Goal: Task Accomplishment & Management: Manage account settings

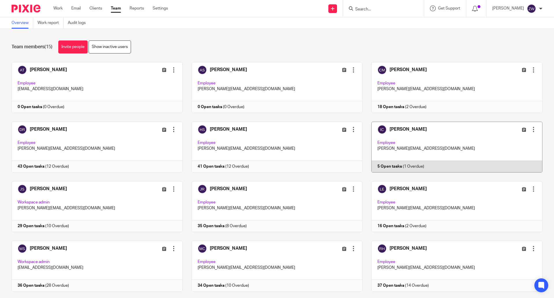
click at [390, 126] on link at bounding box center [453, 147] width 180 height 51
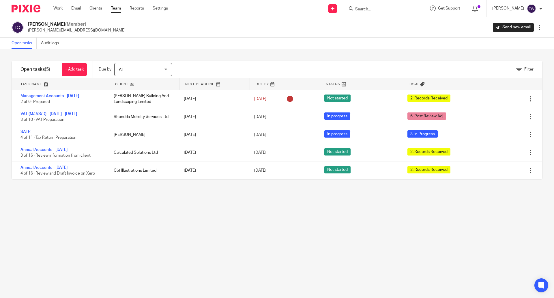
click at [32, 12] on img at bounding box center [26, 9] width 29 height 8
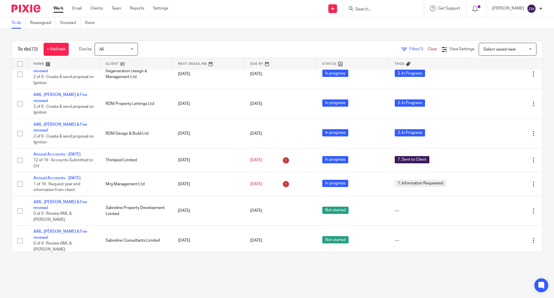
scroll to position [202, 0]
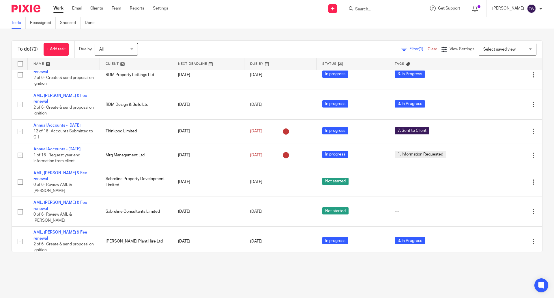
click at [170, 37] on div "To do (72) + Add task Due by All All Today Tomorrow This week Next week This mo…" at bounding box center [277, 146] width 554 height 234
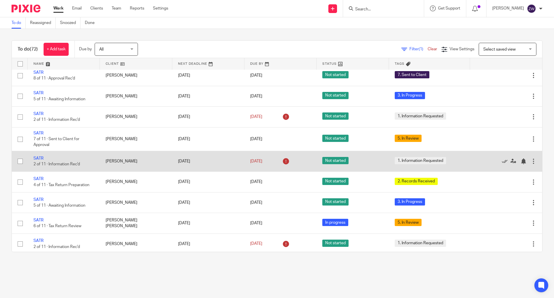
scroll to position [780, 0]
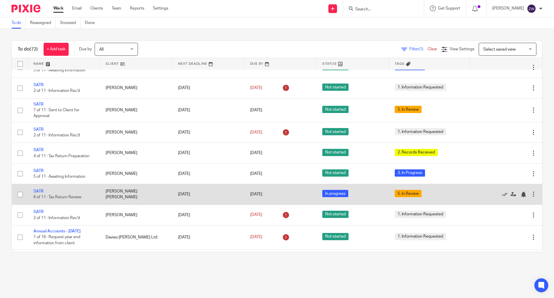
click at [40, 184] on td "SATR 6 of 11 · Tax Return Review" at bounding box center [64, 194] width 72 height 21
click at [41, 189] on link "SATR" at bounding box center [38, 191] width 10 height 4
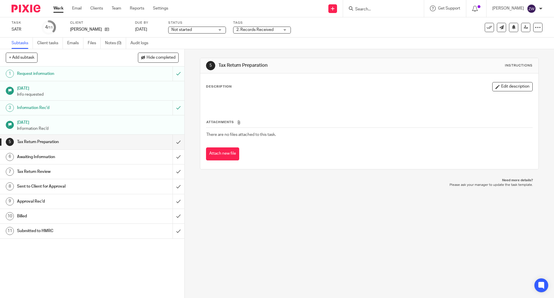
drag, startPoint x: 259, startPoint y: 29, endPoint x: 258, endPoint y: 35, distance: 6.8
click at [259, 29] on span "2. Records Received" at bounding box center [254, 30] width 37 height 4
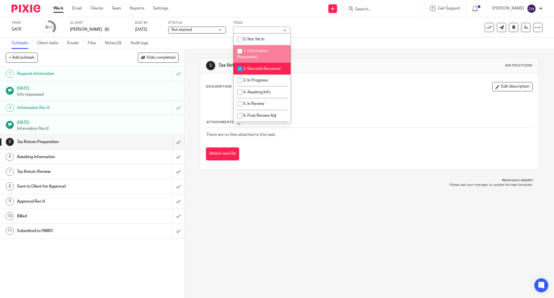
drag, startPoint x: 256, startPoint y: 61, endPoint x: 256, endPoint y: 64, distance: 3.2
click at [256, 62] on li "1. Information Requested" at bounding box center [262, 54] width 57 height 18
checkbox input "true"
click at [256, 69] on span "2. Records Received" at bounding box center [261, 69] width 37 height 4
checkbox input "false"
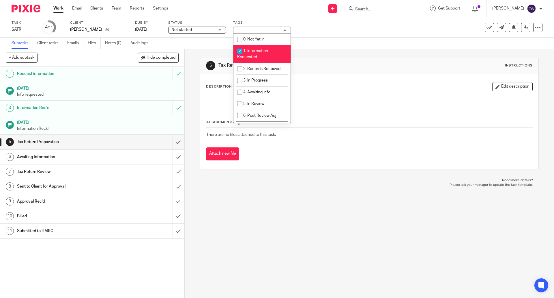
click at [254, 55] on span "1. Information Requested" at bounding box center [252, 54] width 31 height 10
checkbox input "false"
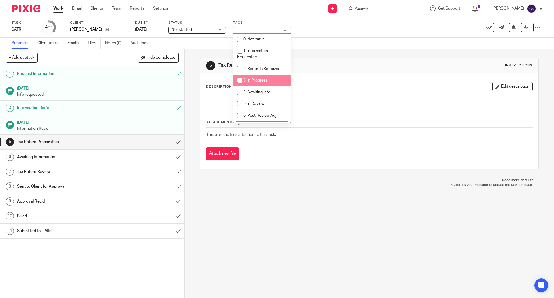
click at [259, 84] on li "3. In Progress" at bounding box center [262, 80] width 57 height 12
checkbox input "true"
click at [202, 26] on div "Status Not started Not started Not started In progress 1" at bounding box center [197, 28] width 58 height 14
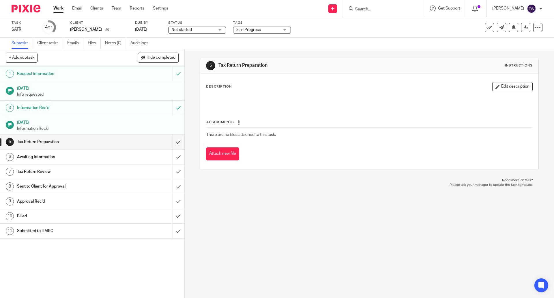
click at [196, 31] on span "Not started" at bounding box center [193, 30] width 43 height 6
click at [198, 48] on li "In progress" at bounding box center [197, 51] width 57 height 12
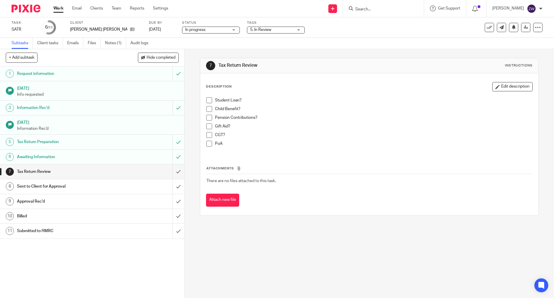
click at [257, 30] on span "5. In Review" at bounding box center [260, 30] width 21 height 4
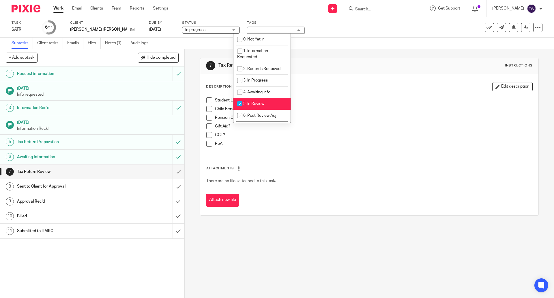
click at [258, 102] on span "5. In Review" at bounding box center [253, 104] width 21 height 4
checkbox input "false"
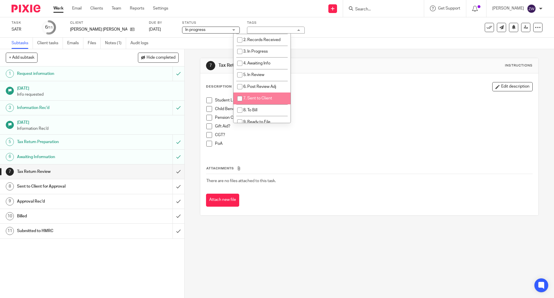
click at [259, 102] on li "7. Sent to Client" at bounding box center [262, 98] width 57 height 12
checkbox input "true"
click at [260, 110] on li "8. To Bill" at bounding box center [262, 110] width 57 height 12
checkbox input "true"
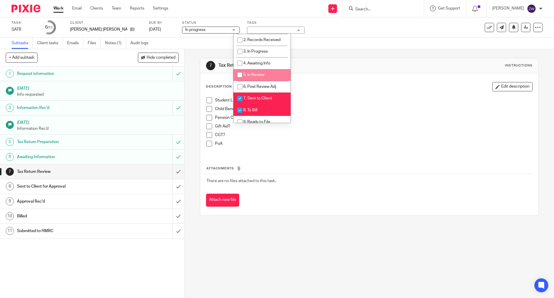
click at [191, 99] on div "7 Tax Return Review Instructions Description Edit description Student Loan? Chi…" at bounding box center [370, 173] width 370 height 249
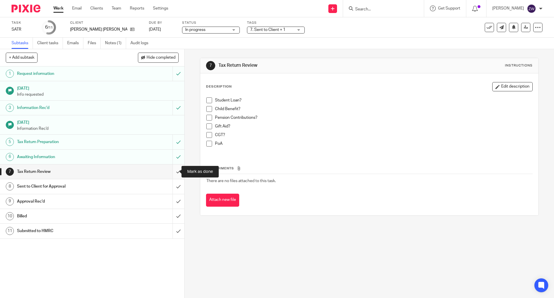
click at [173, 169] on input "submit" at bounding box center [92, 171] width 185 height 14
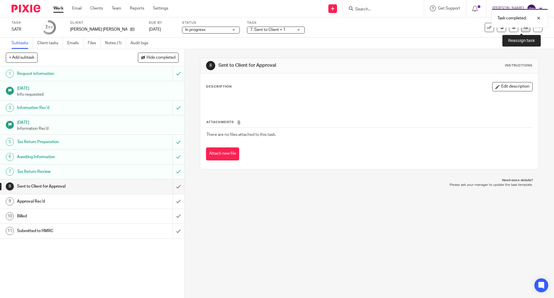
click at [521, 31] on link at bounding box center [525, 27] width 9 height 9
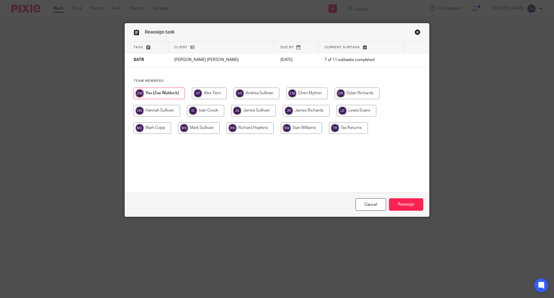
click at [316, 112] on input "radio" at bounding box center [306, 111] width 47 height 12
radio input "true"
click at [405, 204] on input "Reassign" at bounding box center [406, 204] width 34 height 12
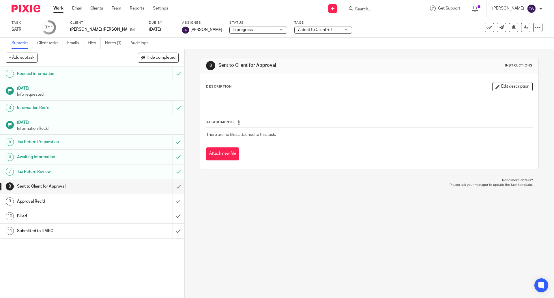
click at [26, 9] on img at bounding box center [26, 9] width 29 height 8
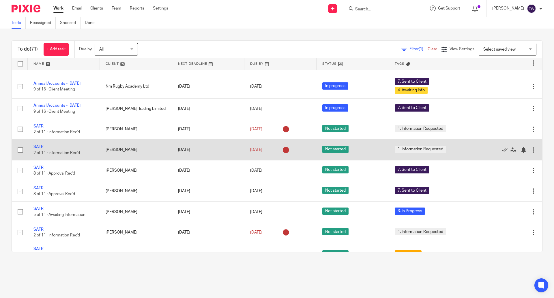
scroll to position [664, 0]
